Goal: Task Accomplishment & Management: Use online tool/utility

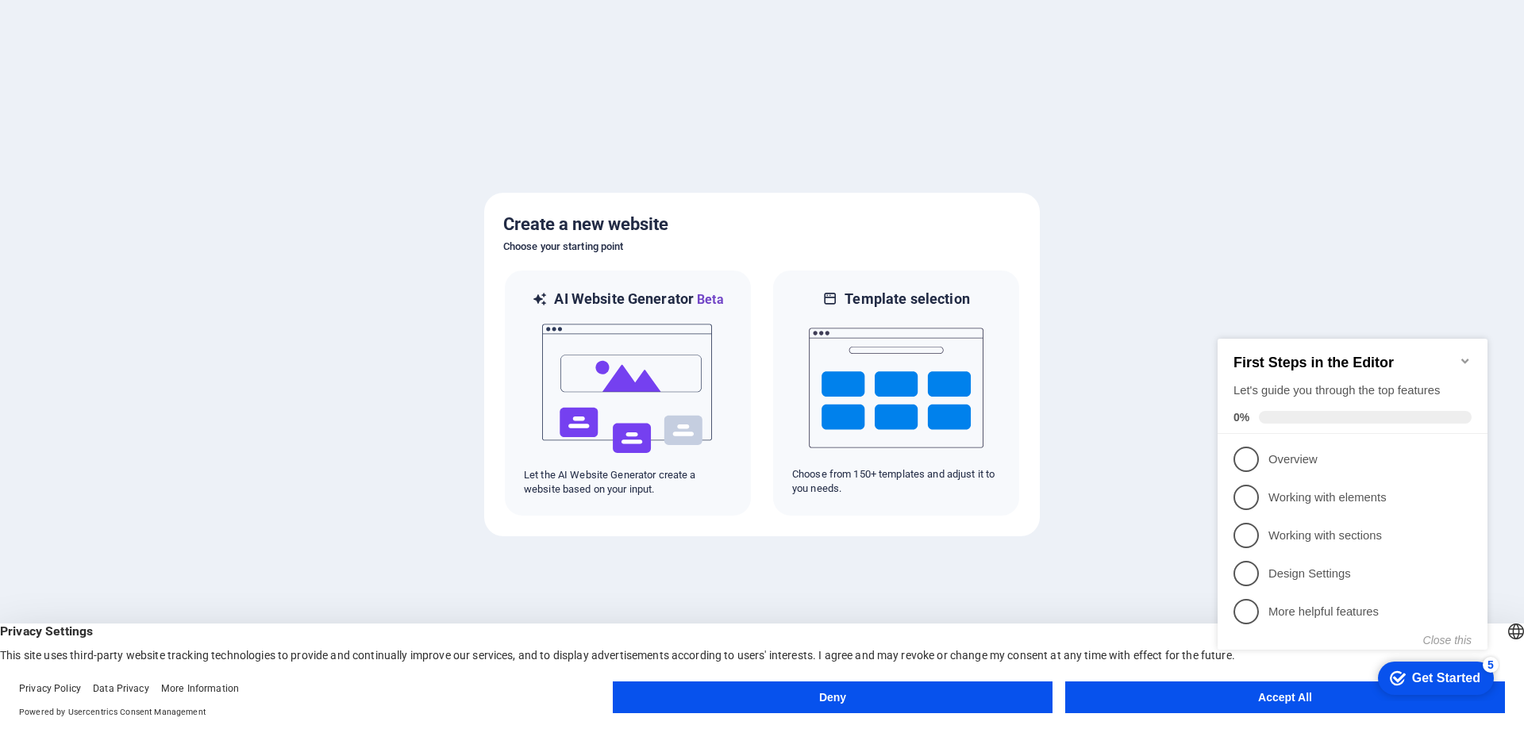
drag, startPoint x: 1212, startPoint y: 694, endPoint x: 2286, endPoint y: 759, distance: 1076.4
click div "checkmark Get Started 5 First Steps in the Editor Let's guide you through the t…"
click at [1240, 451] on span "1" at bounding box center [1245, 459] width 25 height 25
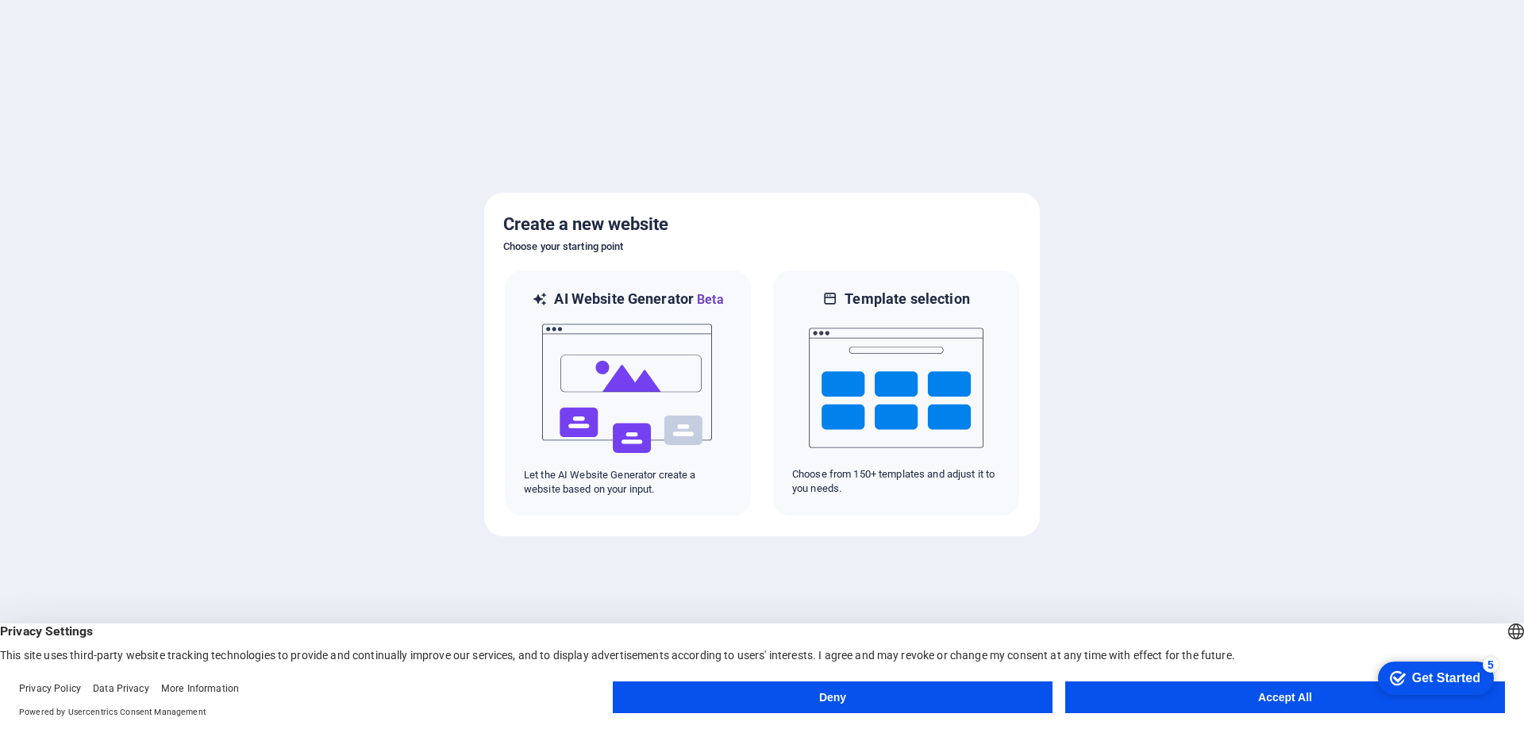
click at [1205, 694] on button "Accept All" at bounding box center [1285, 698] width 440 height 32
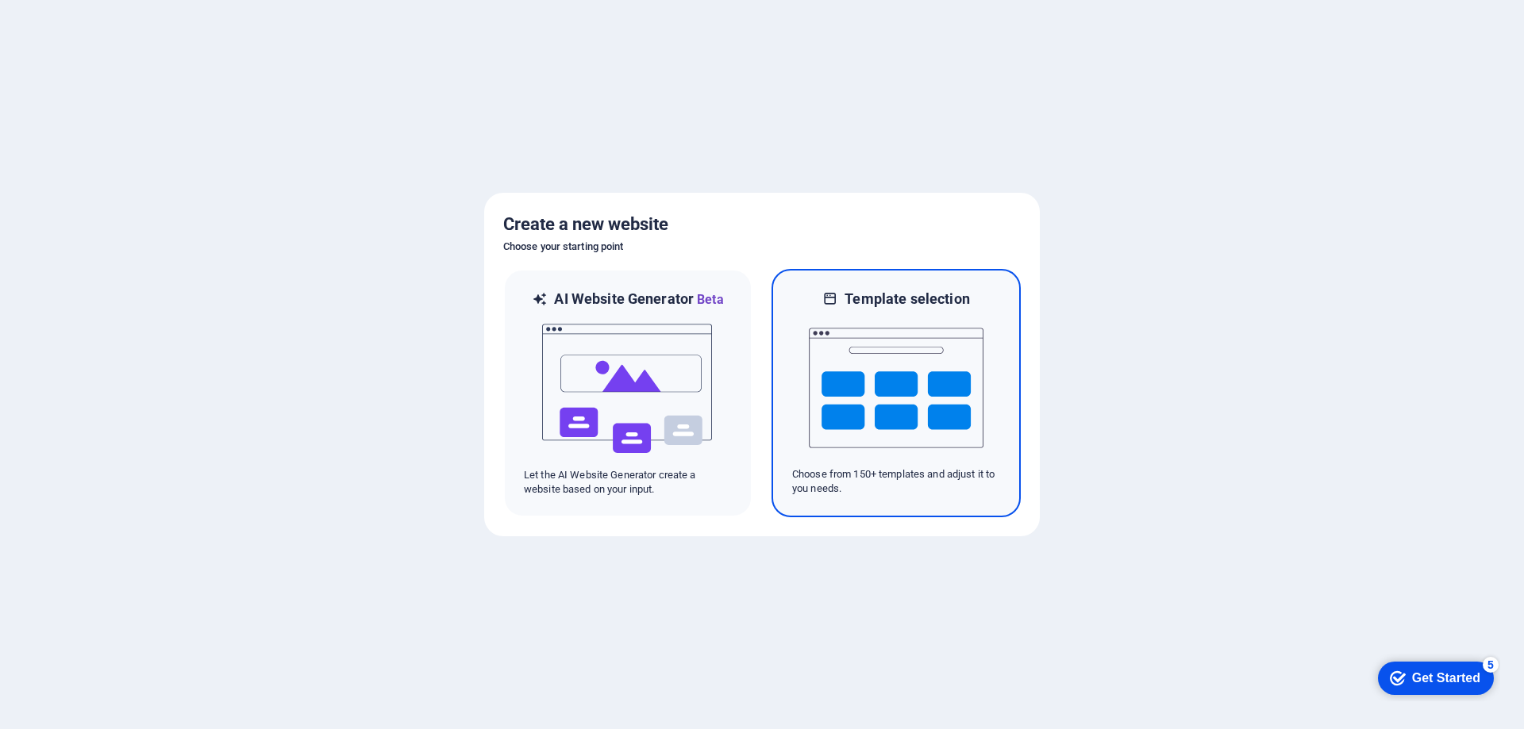
click at [839, 402] on img at bounding box center [896, 388] width 175 height 159
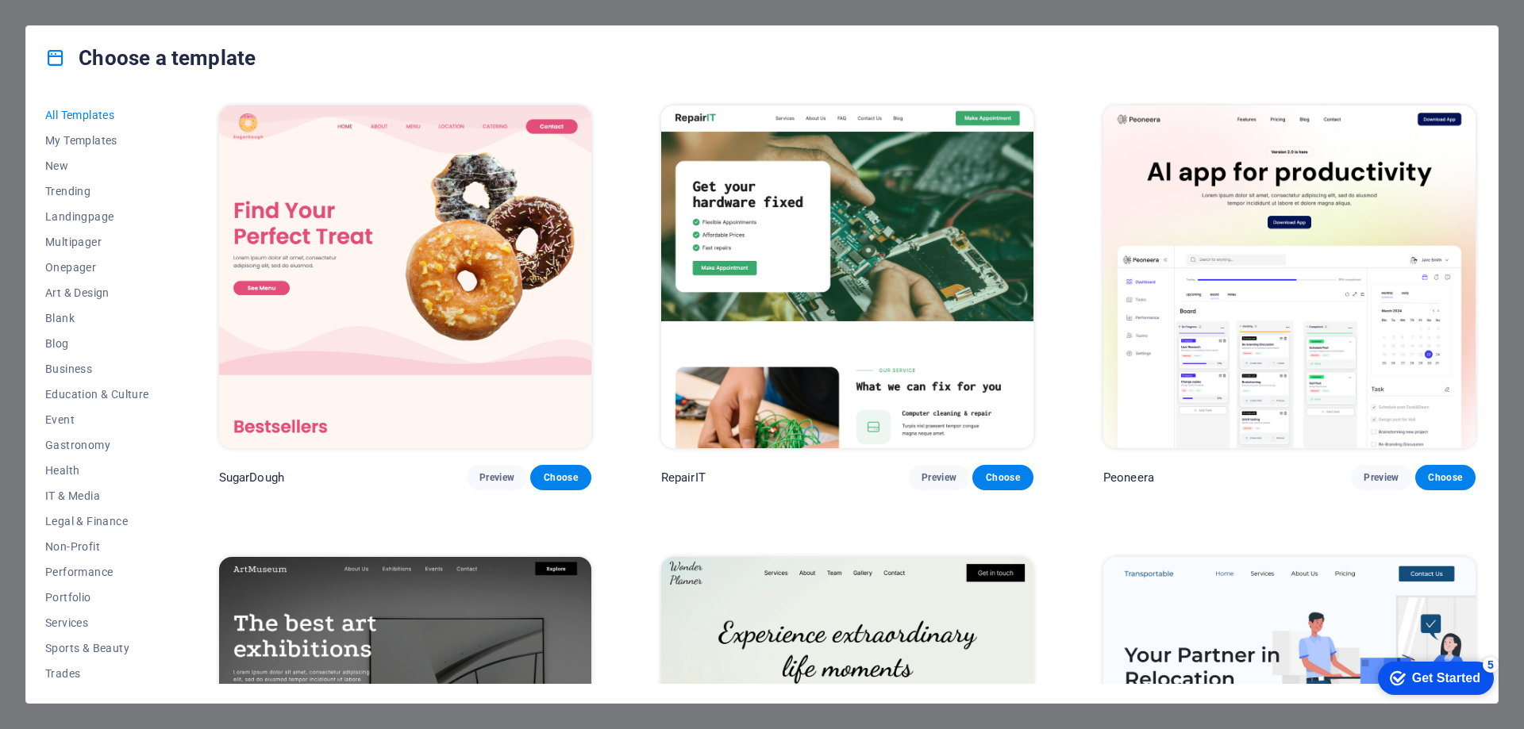
drag, startPoint x: 1479, startPoint y: 109, endPoint x: 1477, endPoint y: 129, distance: 20.0
click at [1477, 129] on div "All Templates My Templates New Trending Landingpage Multipager Onepager Art & D…" at bounding box center [761, 396] width 1471 height 613
drag, startPoint x: 1478, startPoint y: 107, endPoint x: 1464, endPoint y: 183, distance: 77.5
click at [1466, 179] on div "All Templates My Templates New Trending Landingpage Multipager Onepager Art & D…" at bounding box center [761, 396] width 1471 height 613
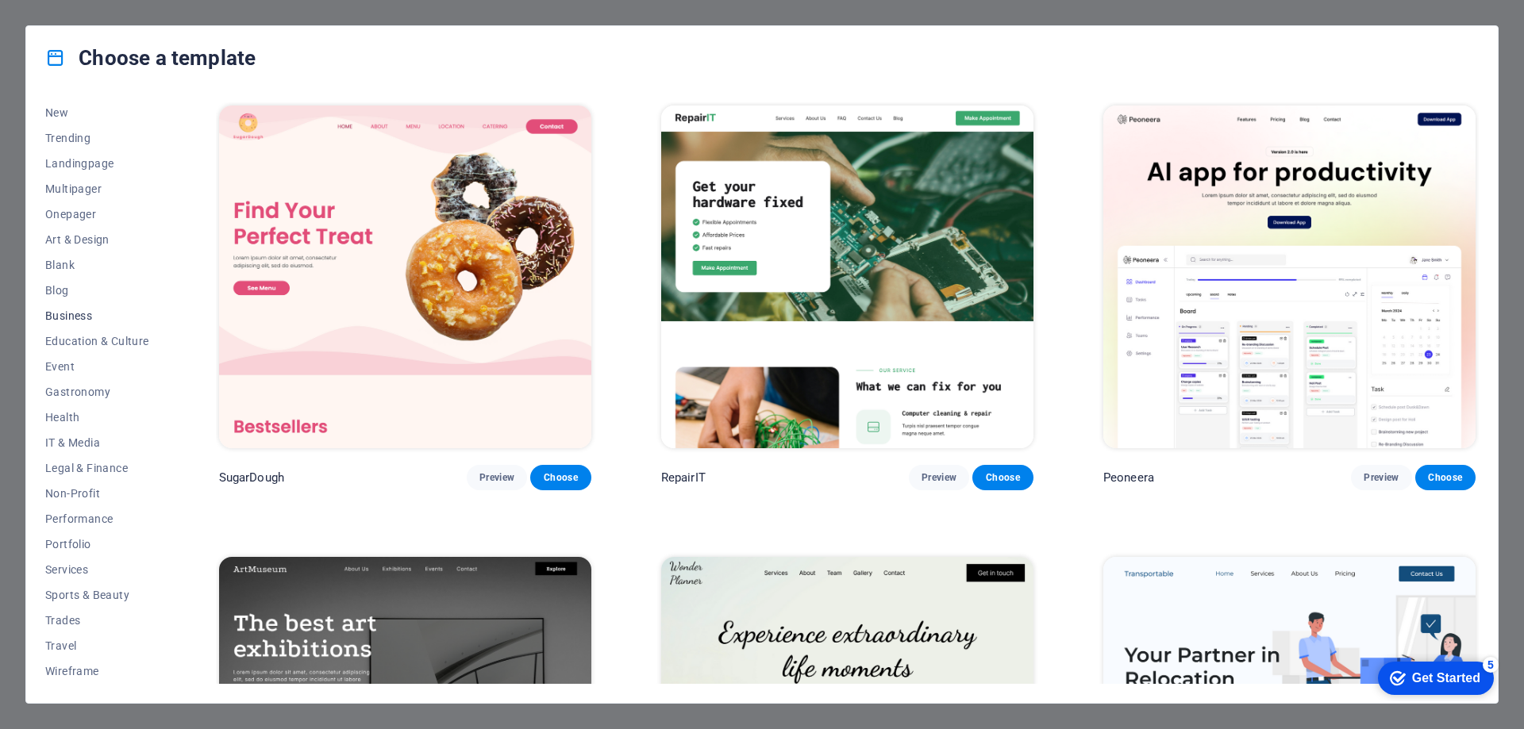
click at [75, 314] on span "Business" at bounding box center [97, 315] width 104 height 13
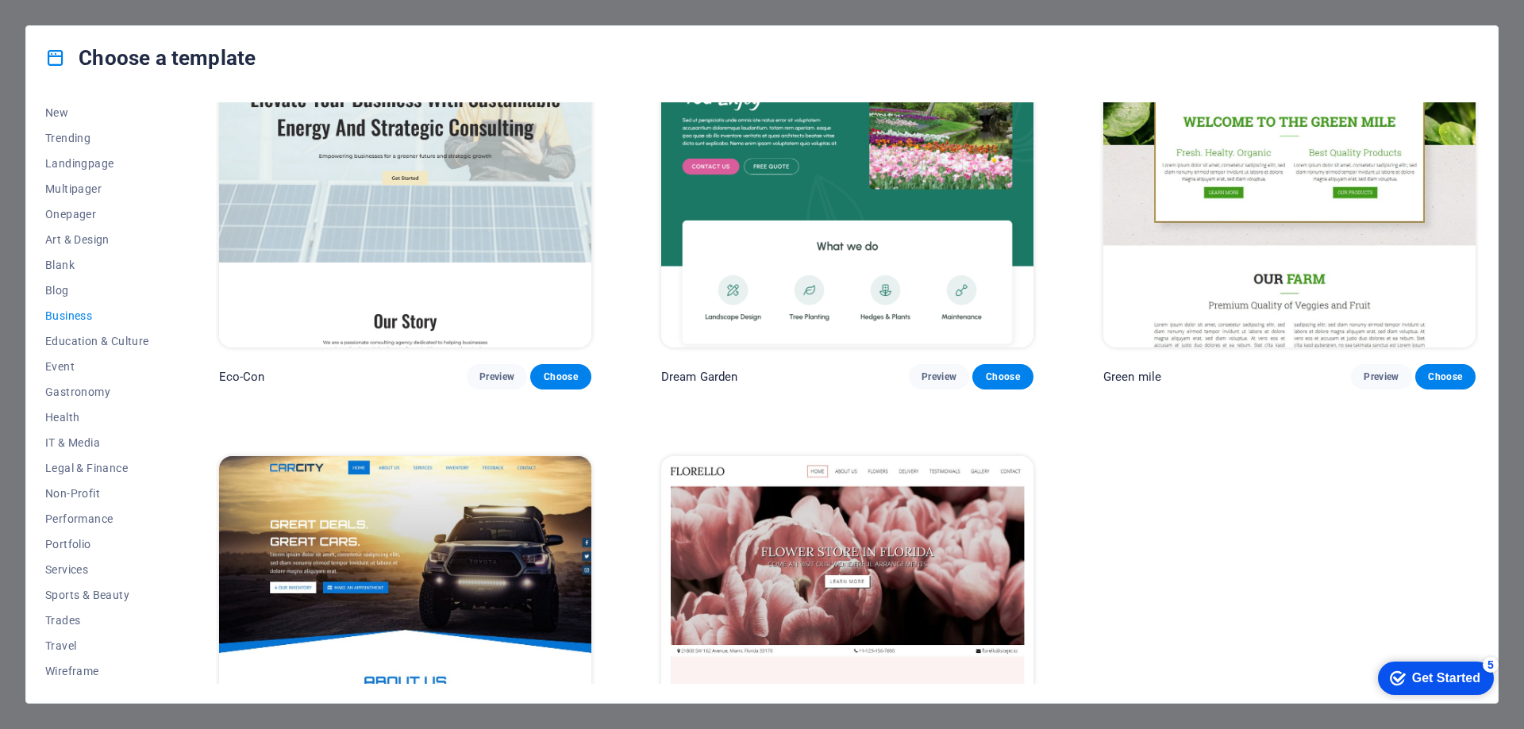
scroll to position [0, 0]
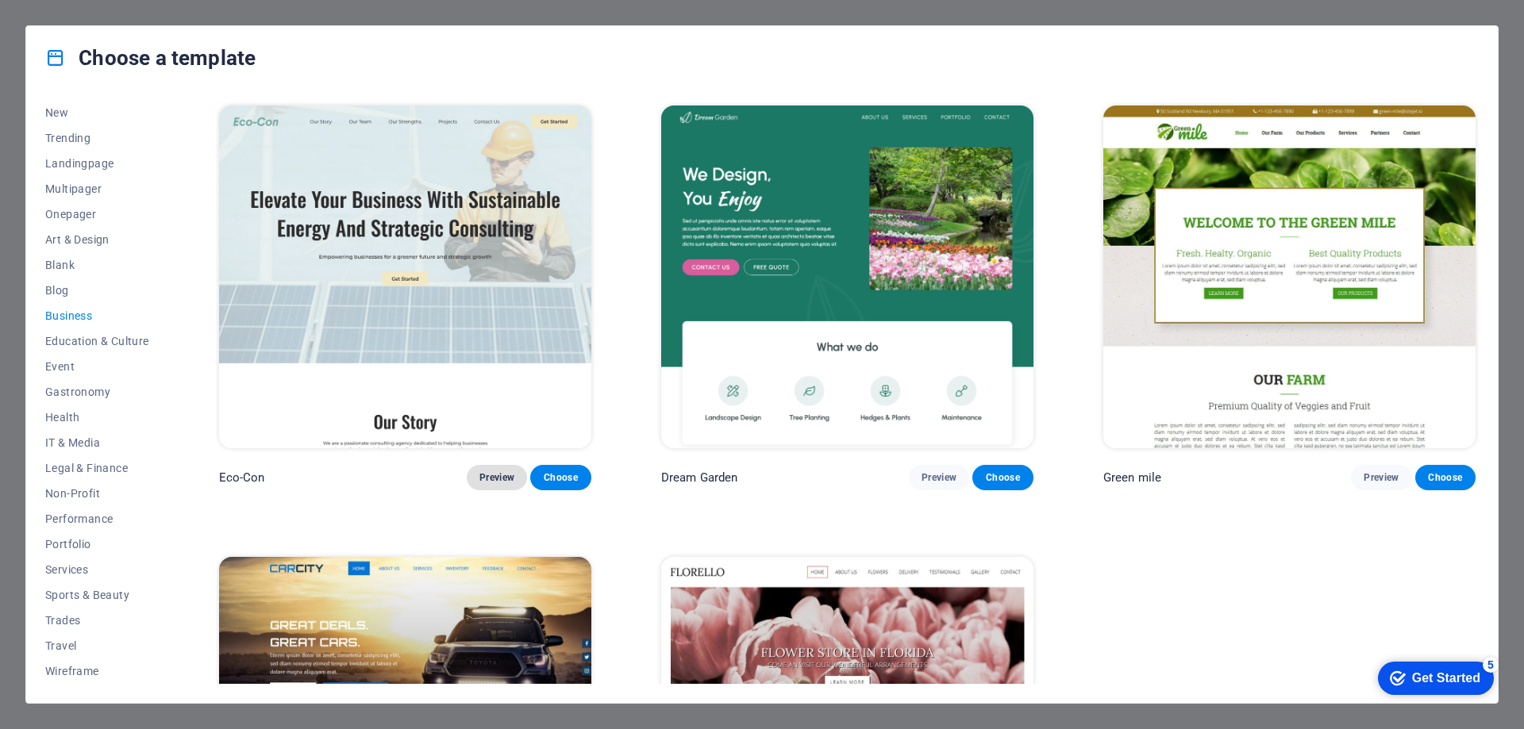
click at [500, 476] on span "Preview" at bounding box center [496, 477] width 35 height 13
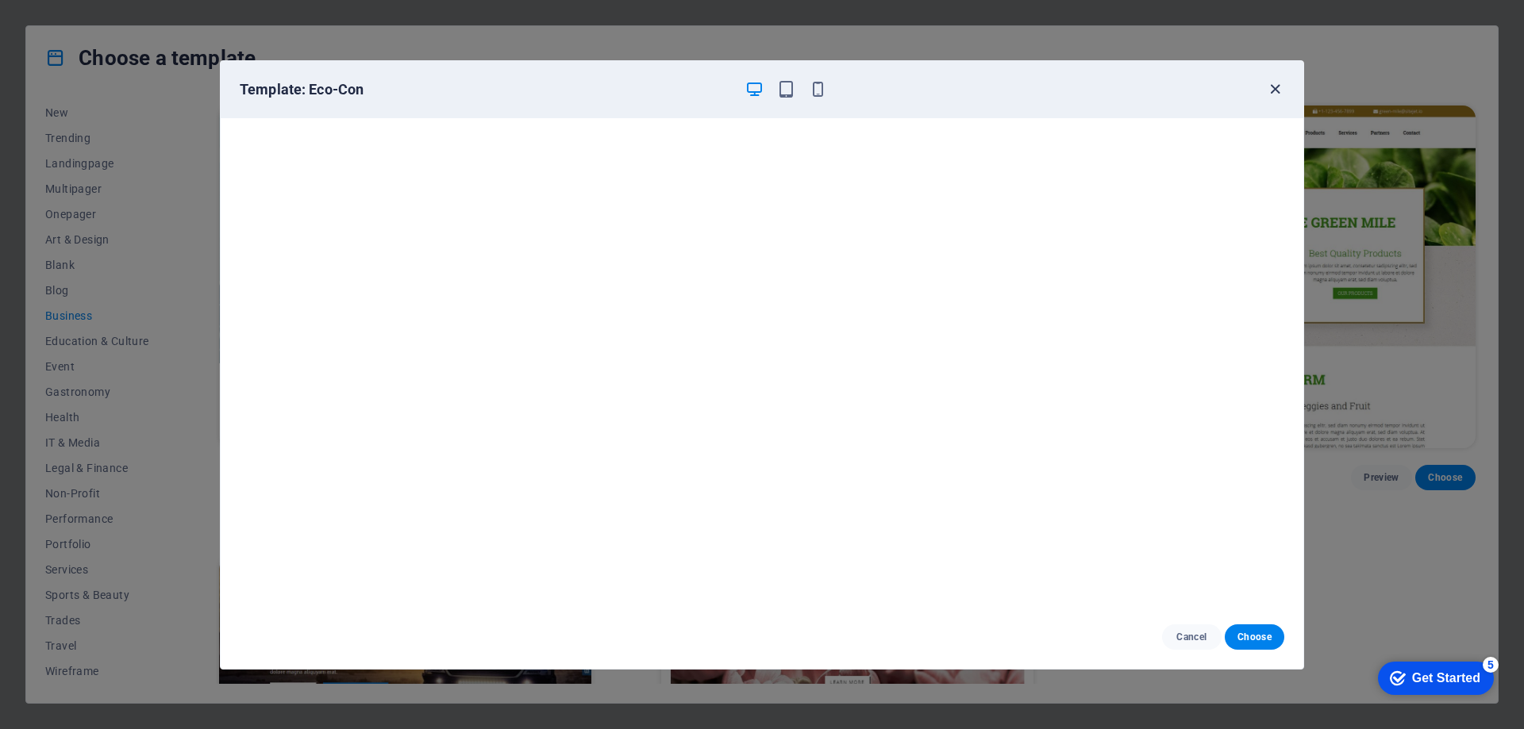
click at [1278, 93] on icon "button" at bounding box center [1275, 89] width 18 height 18
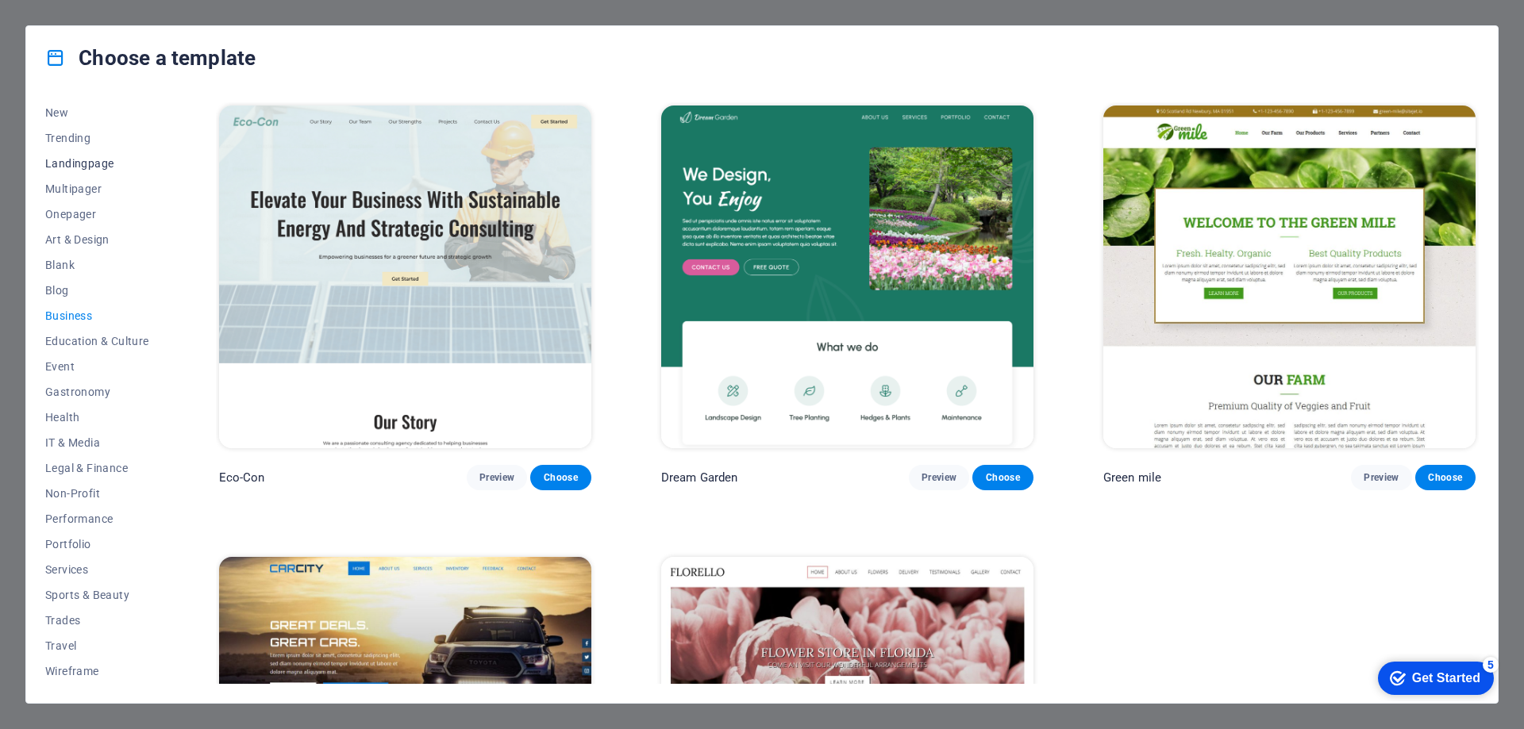
click at [79, 157] on span "Landingpage" at bounding box center [97, 163] width 104 height 13
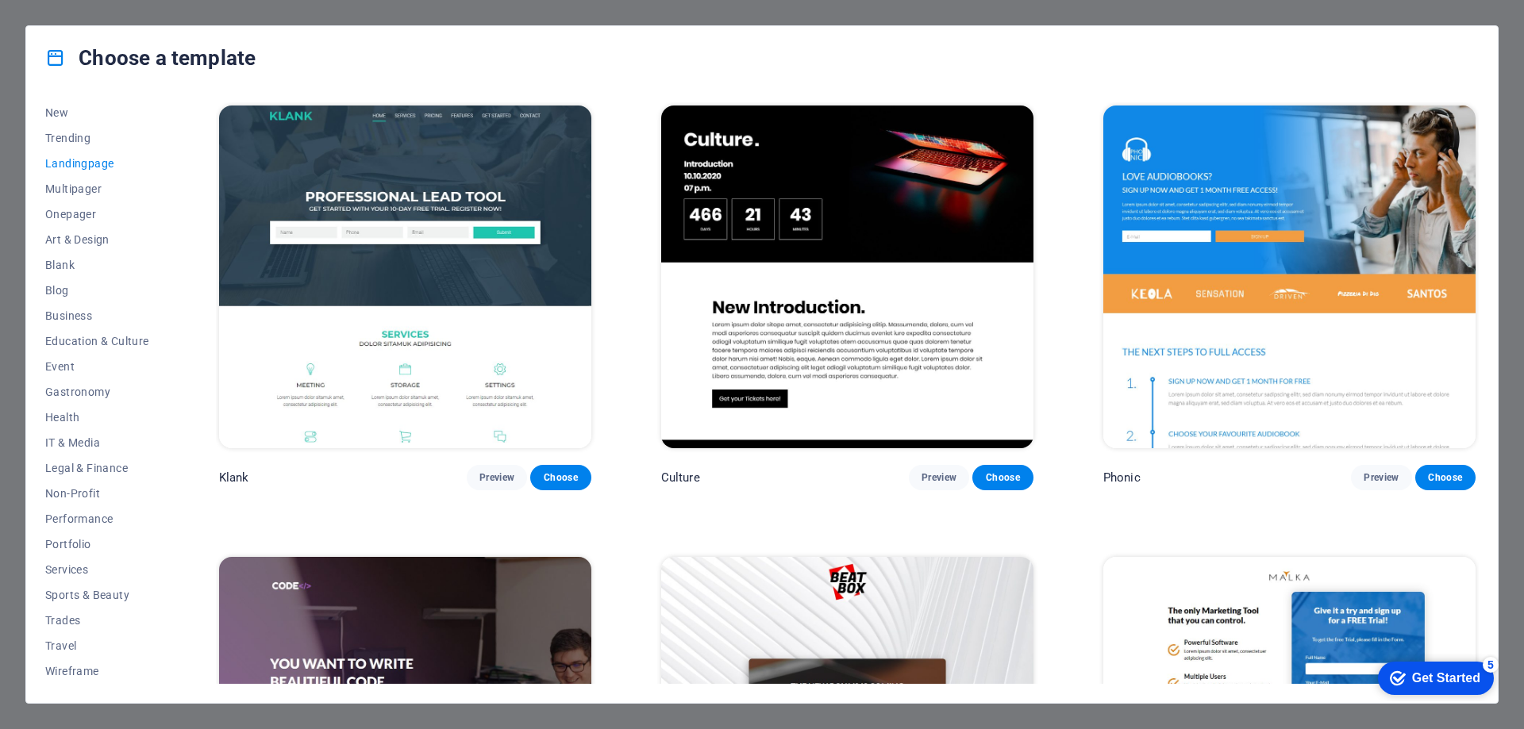
click at [1481, 163] on div "All Templates My Templates New Trending Landingpage Multipager Onepager Art & D…" at bounding box center [761, 396] width 1471 height 613
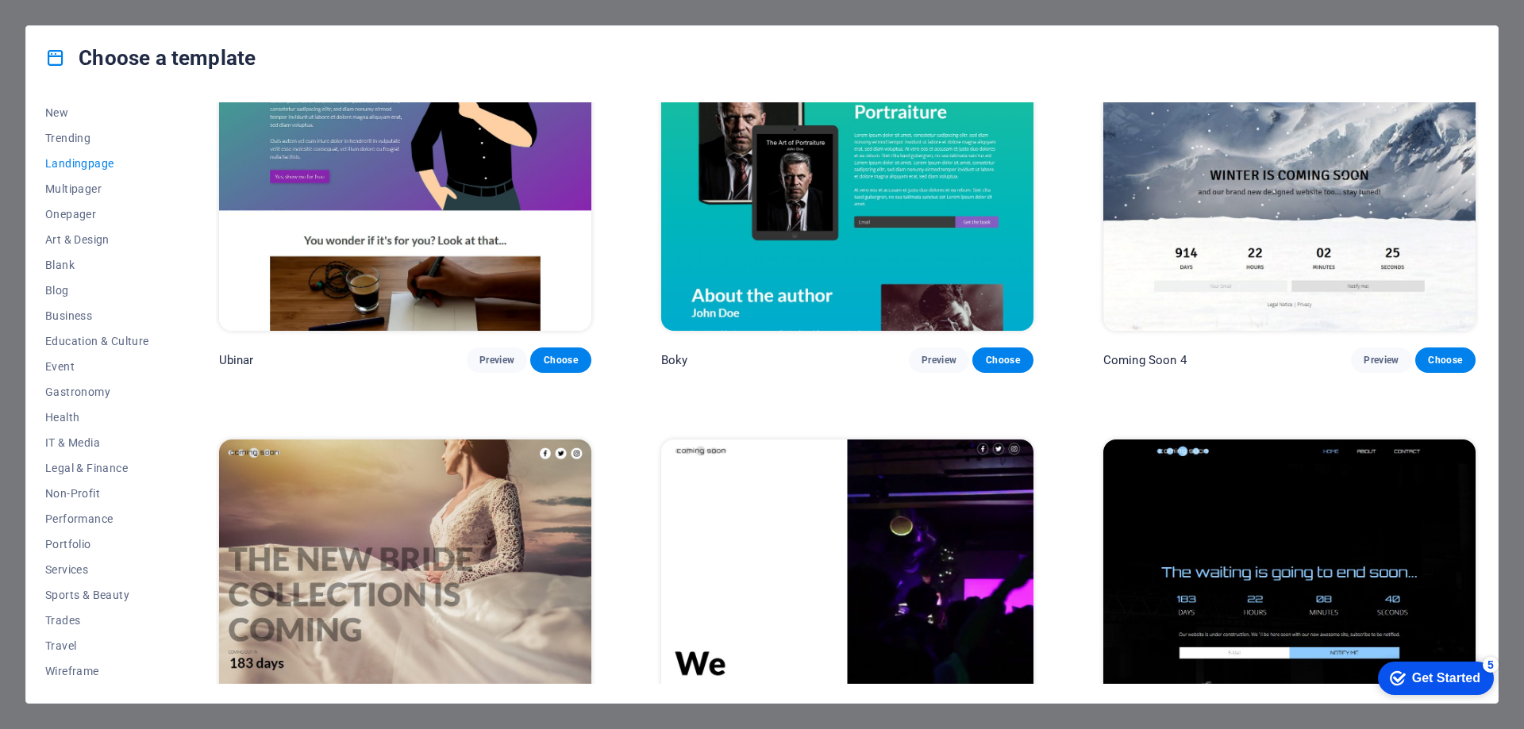
scroll to position [3404, 0]
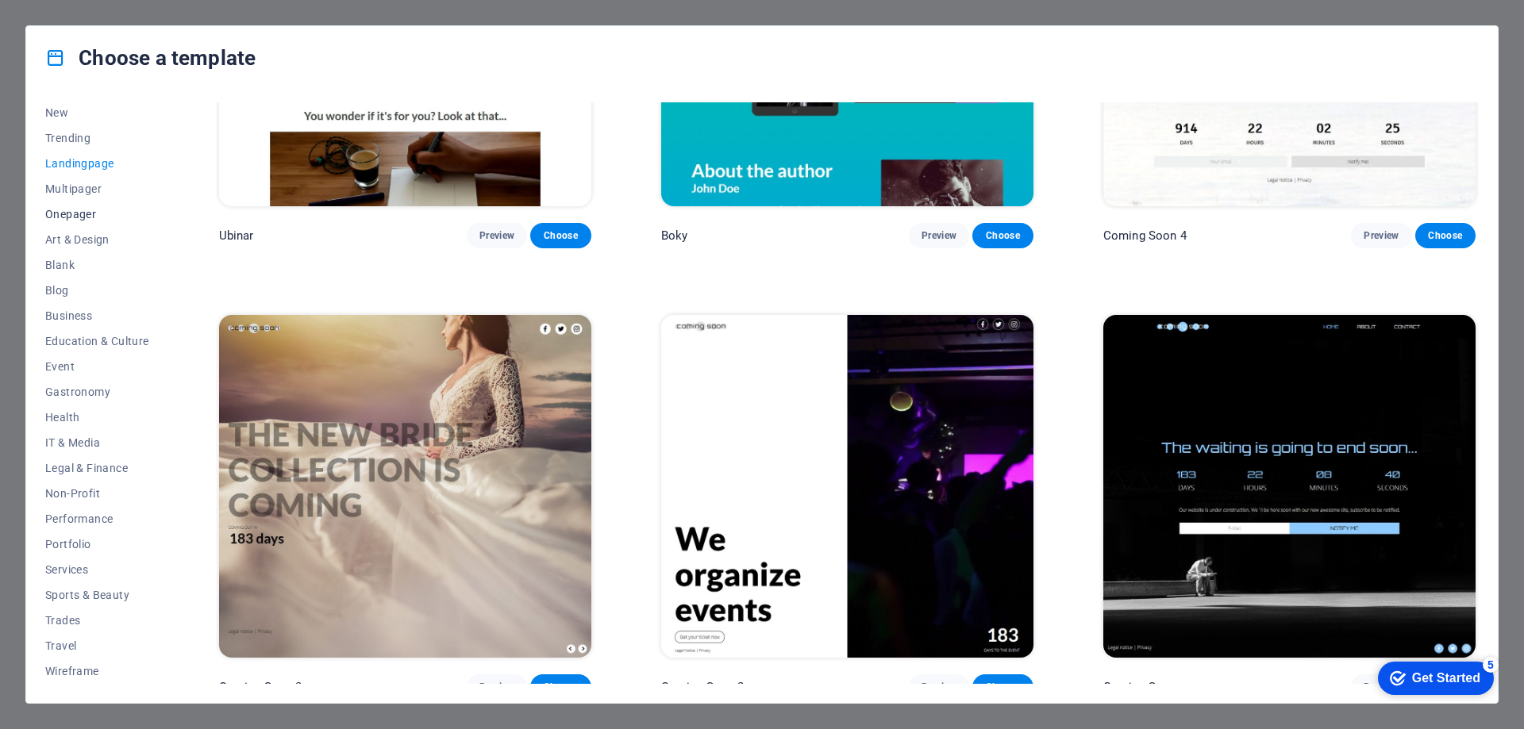
click at [78, 209] on span "Onepager" at bounding box center [97, 214] width 104 height 13
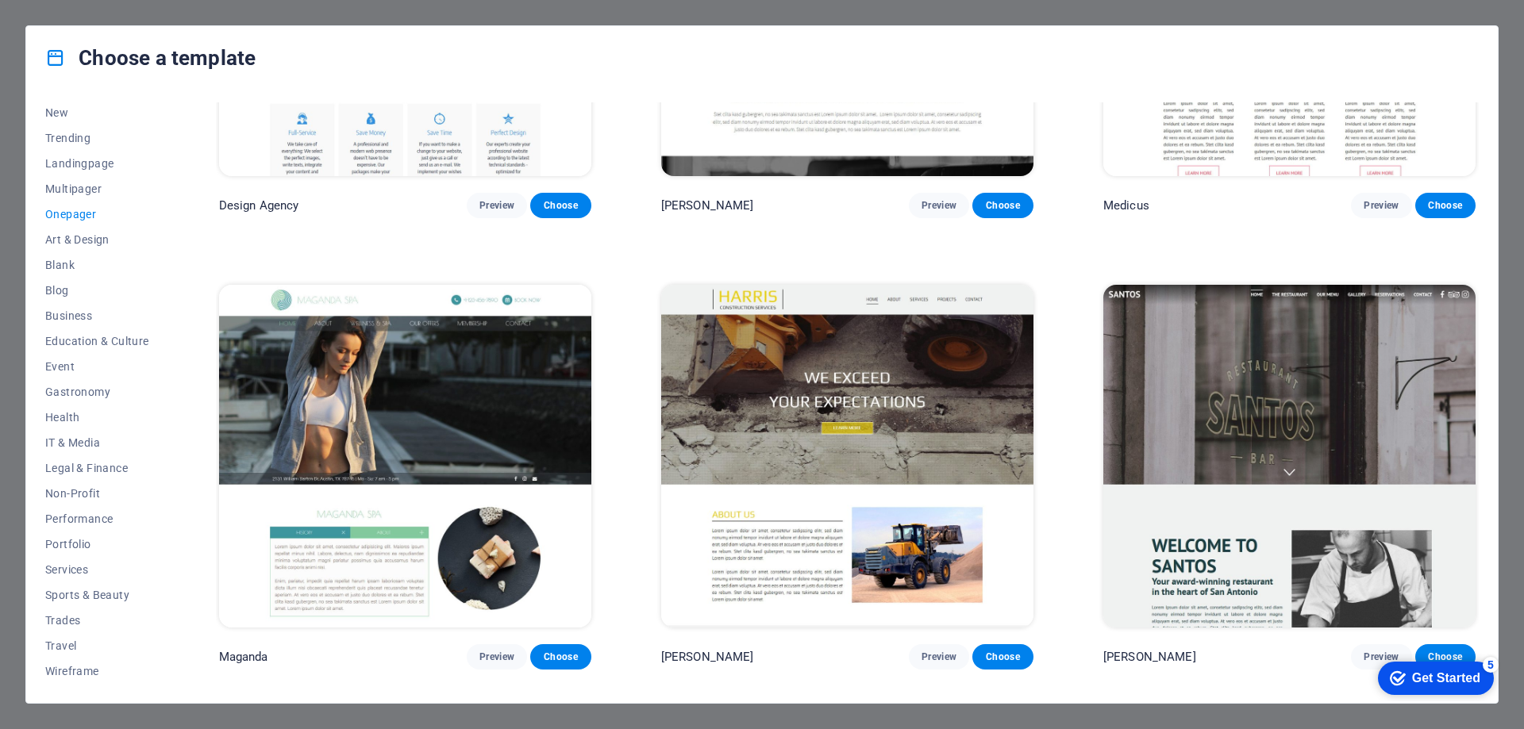
scroll to position [9772, 0]
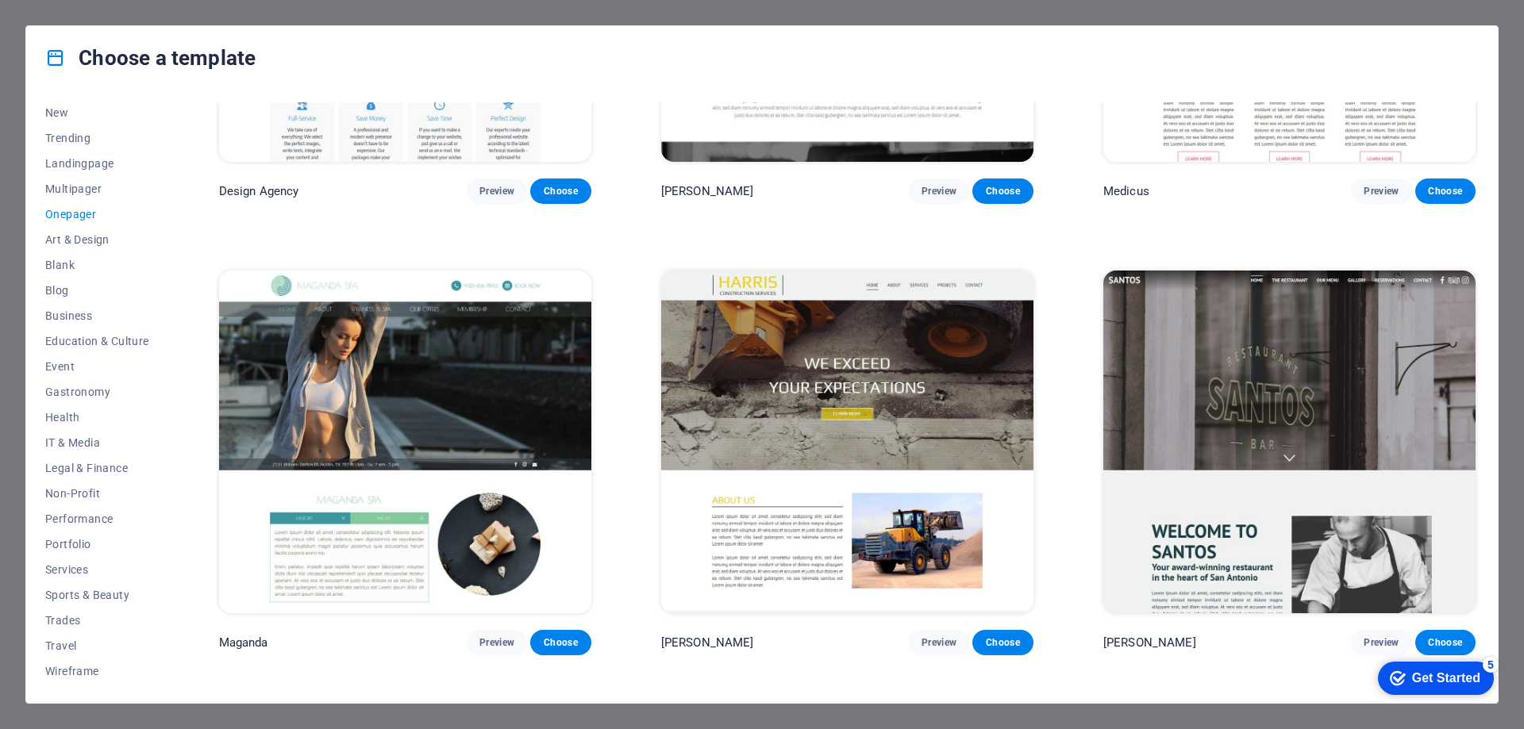
click at [711, 361] on img at bounding box center [847, 442] width 372 height 343
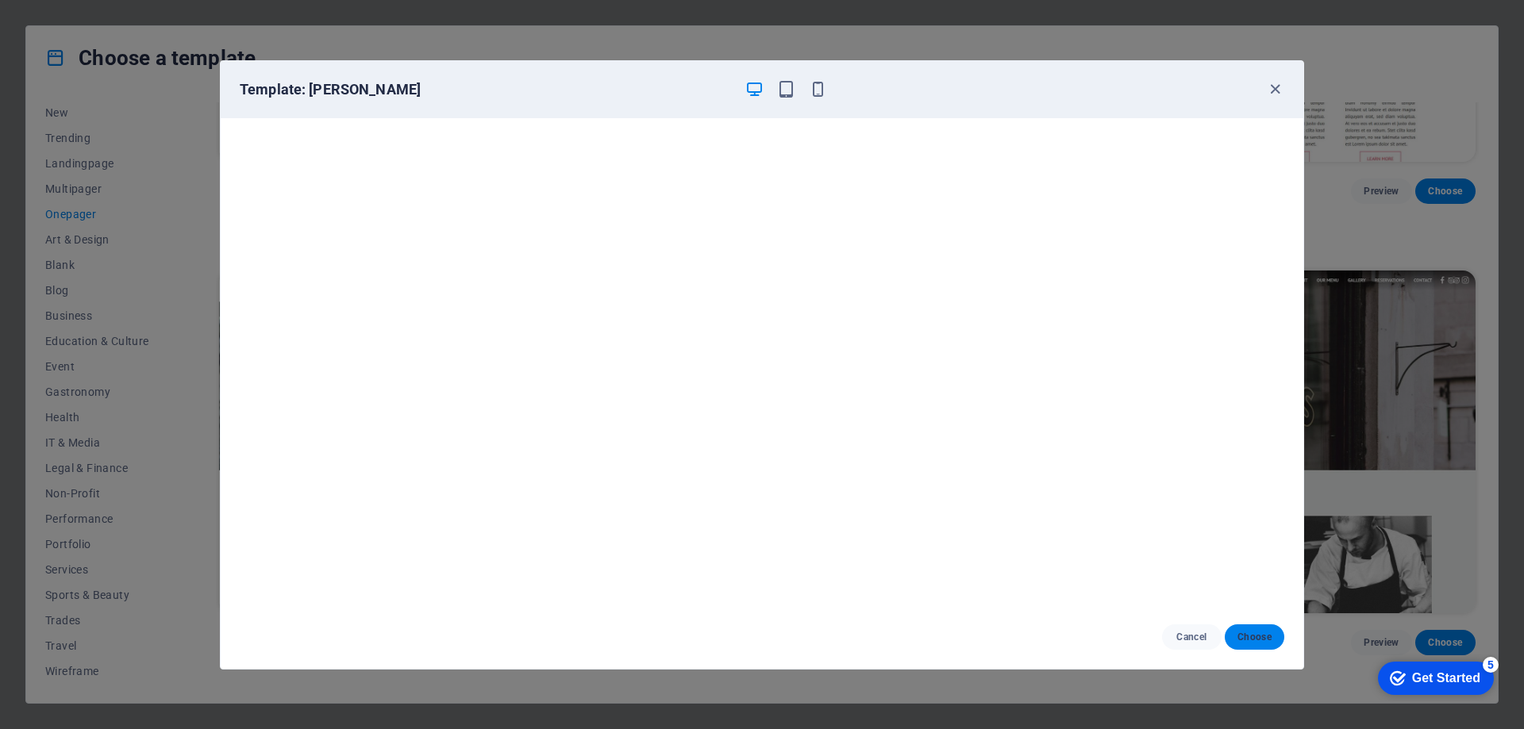
click at [1247, 636] on span "Choose" at bounding box center [1254, 637] width 34 height 13
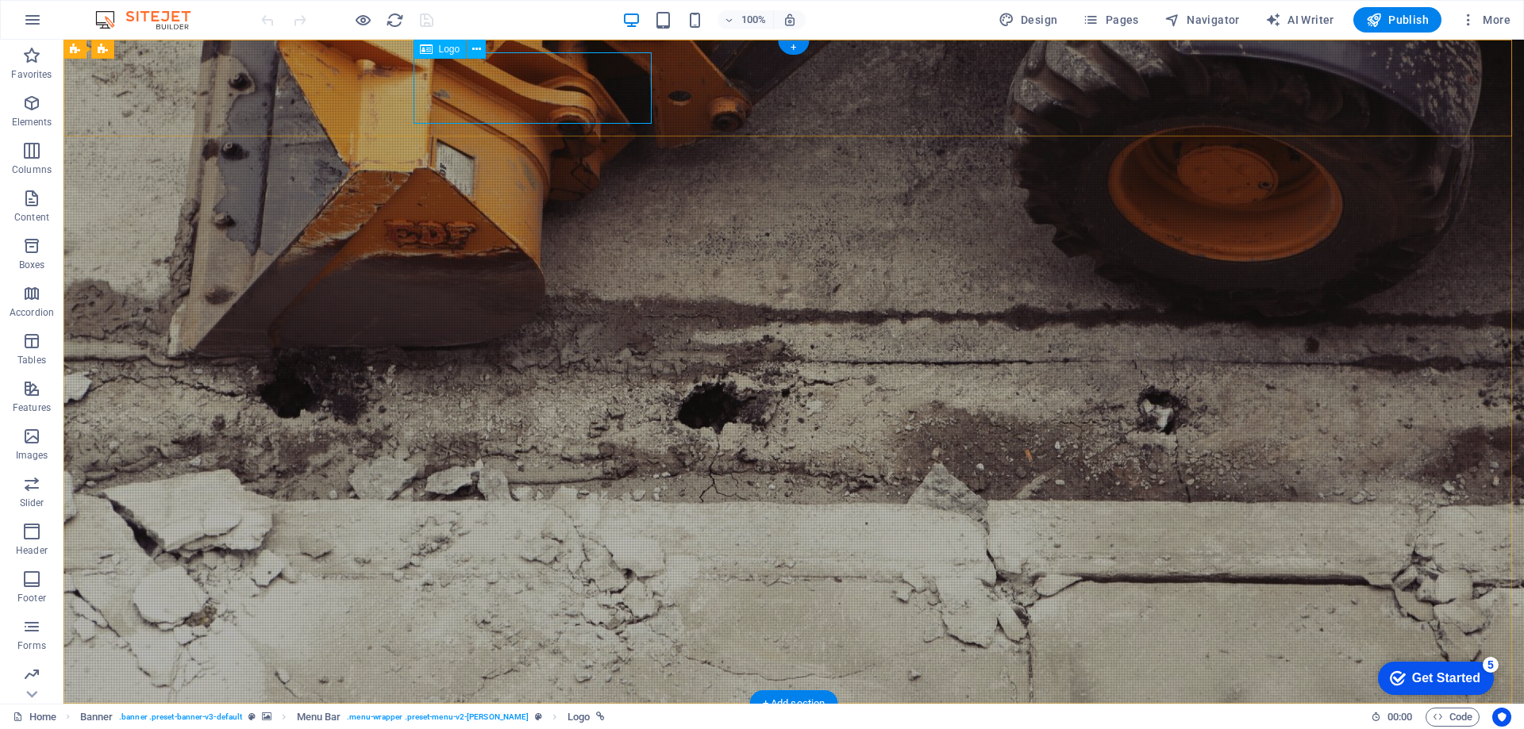
select select "px"
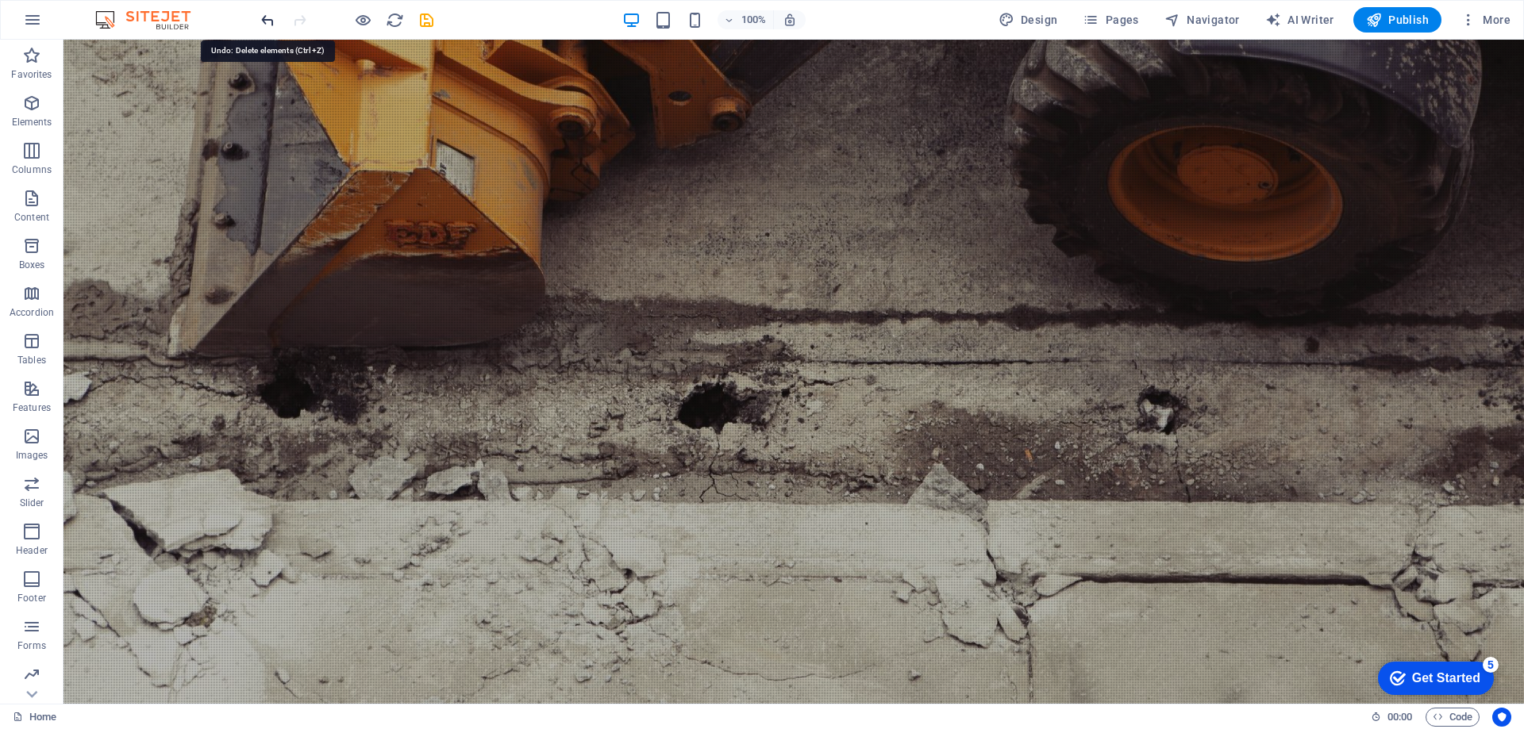
click at [269, 27] on icon "undo" at bounding box center [268, 20] width 18 height 18
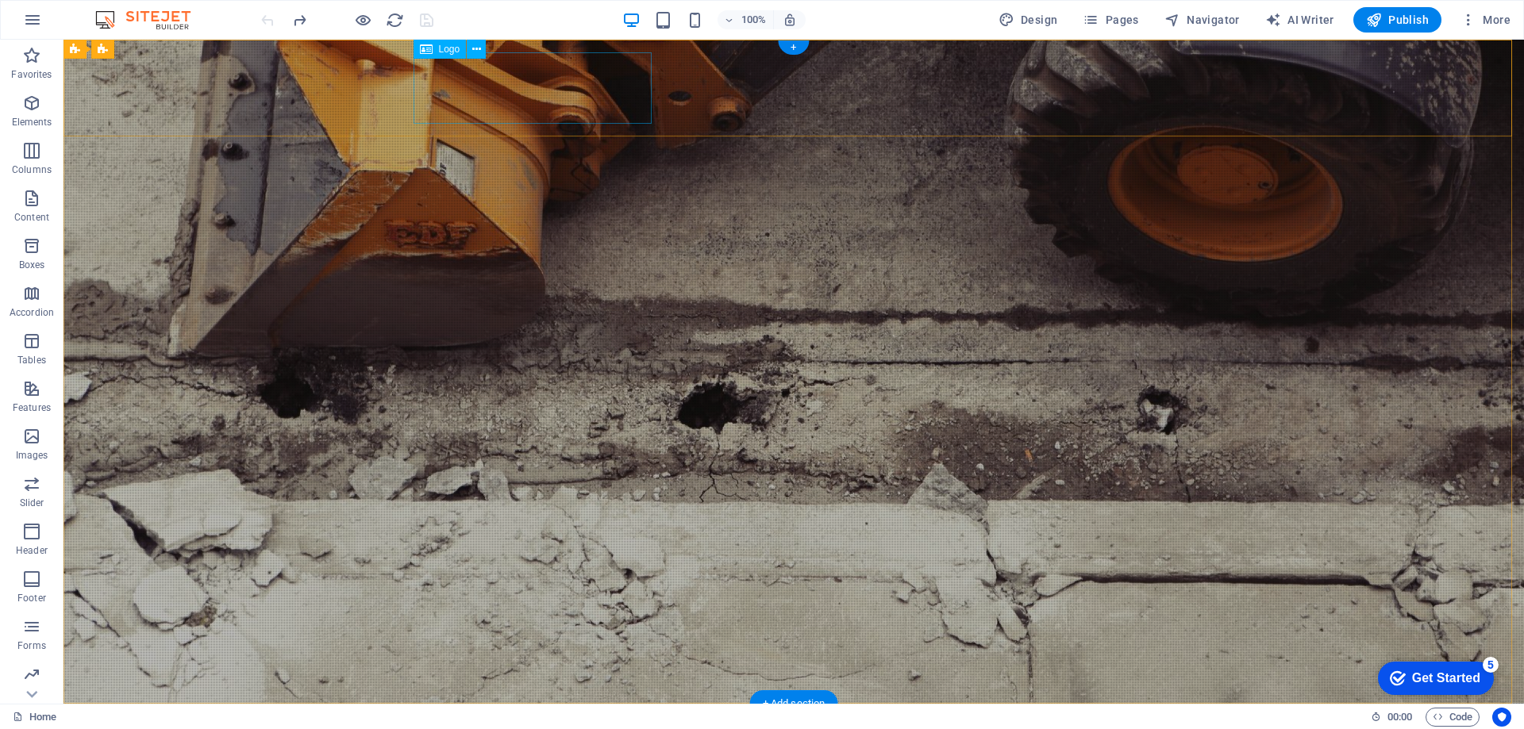
select select "px"
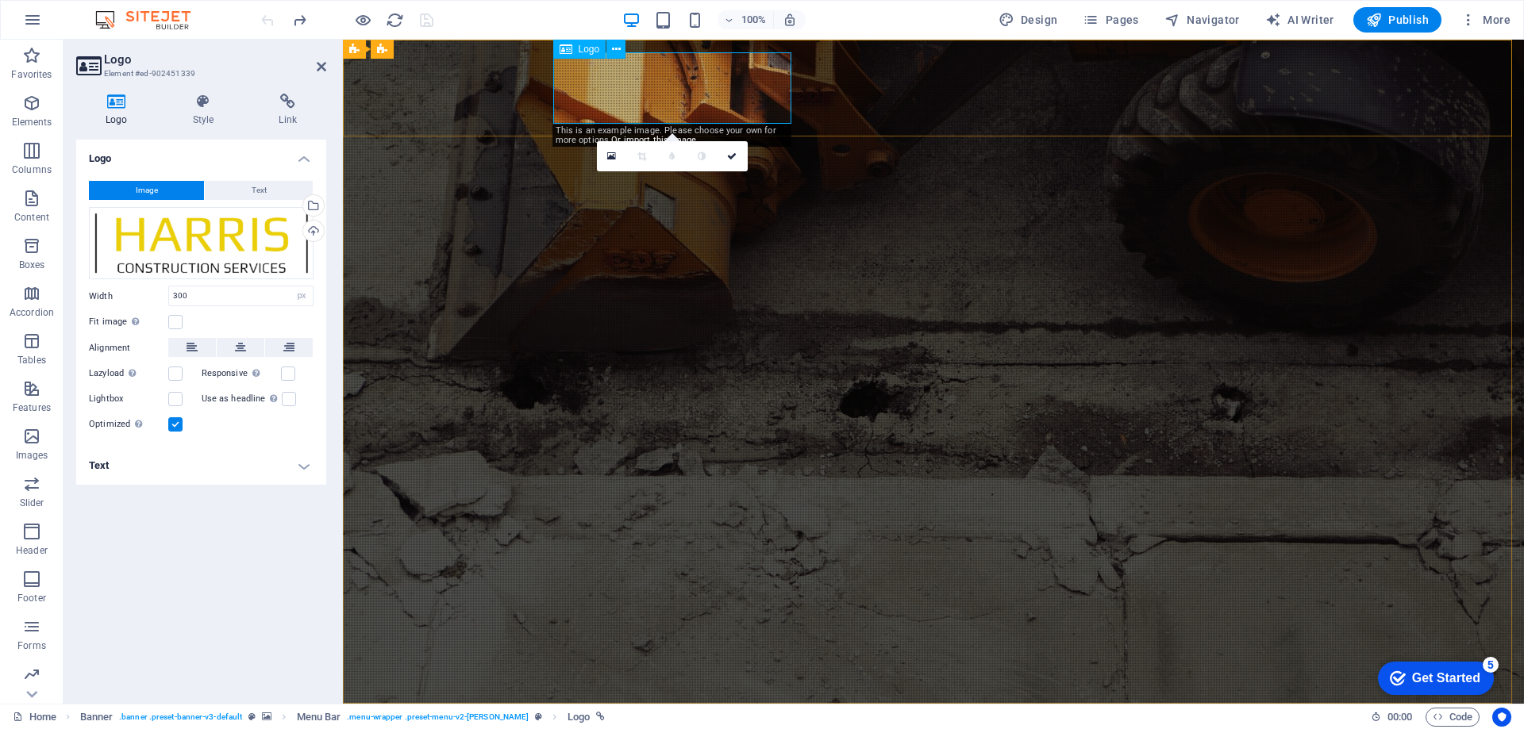
click at [613, 152] on icon at bounding box center [611, 156] width 9 height 11
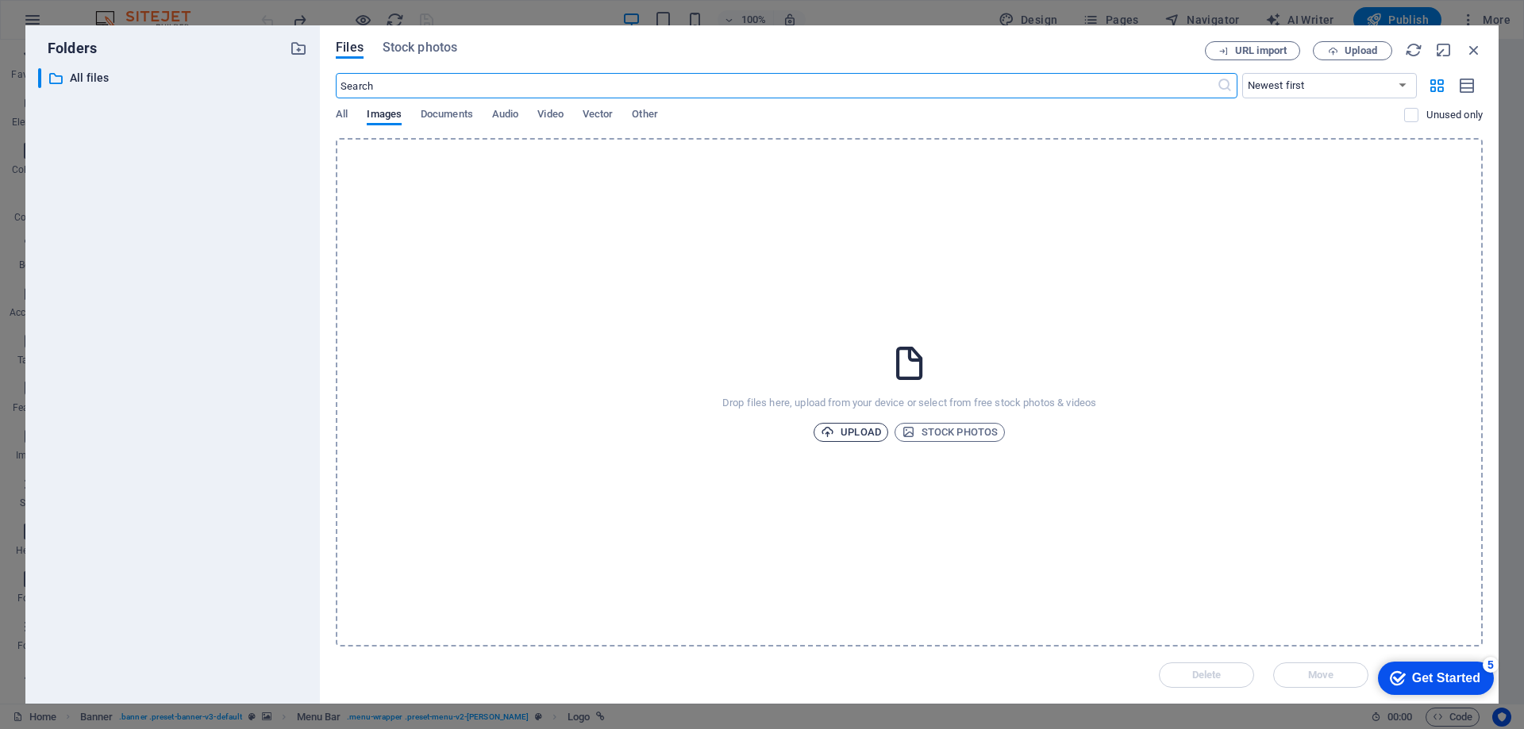
click at [858, 428] on span "Upload" at bounding box center [850, 432] width 60 height 19
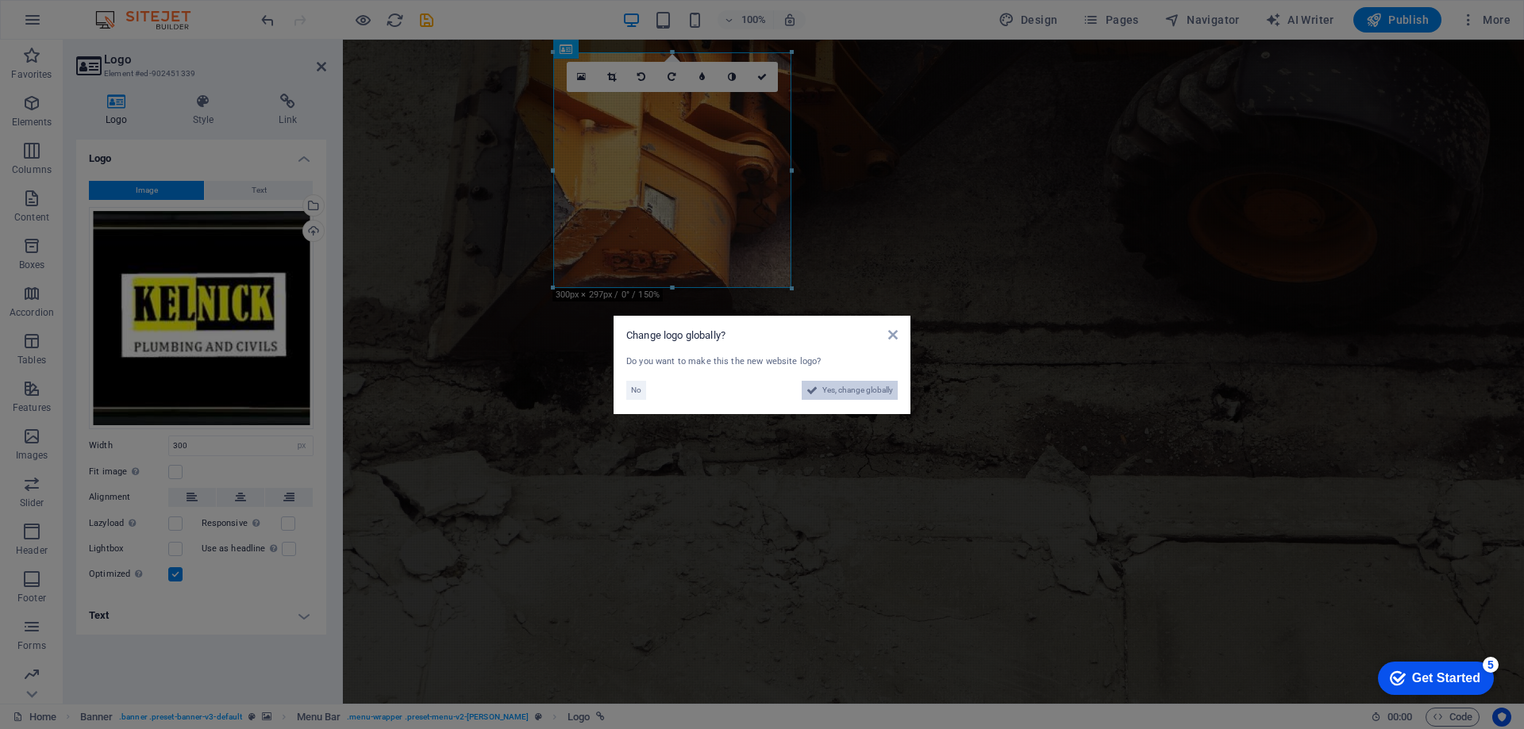
click at [834, 384] on span "Yes, change globally" at bounding box center [857, 390] width 71 height 19
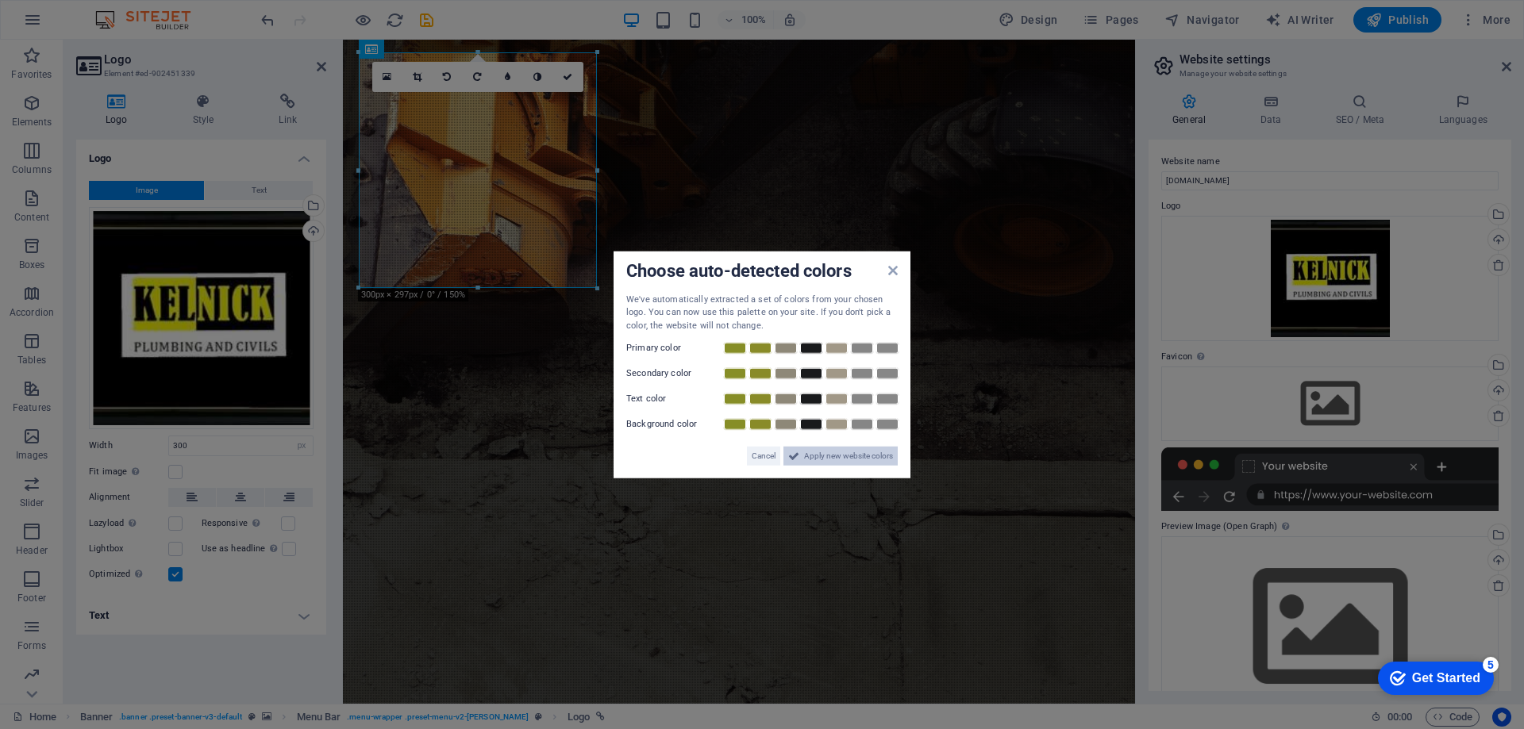
click at [851, 459] on span "Apply new website colors" at bounding box center [848, 456] width 89 height 19
